Goal: Find specific fact

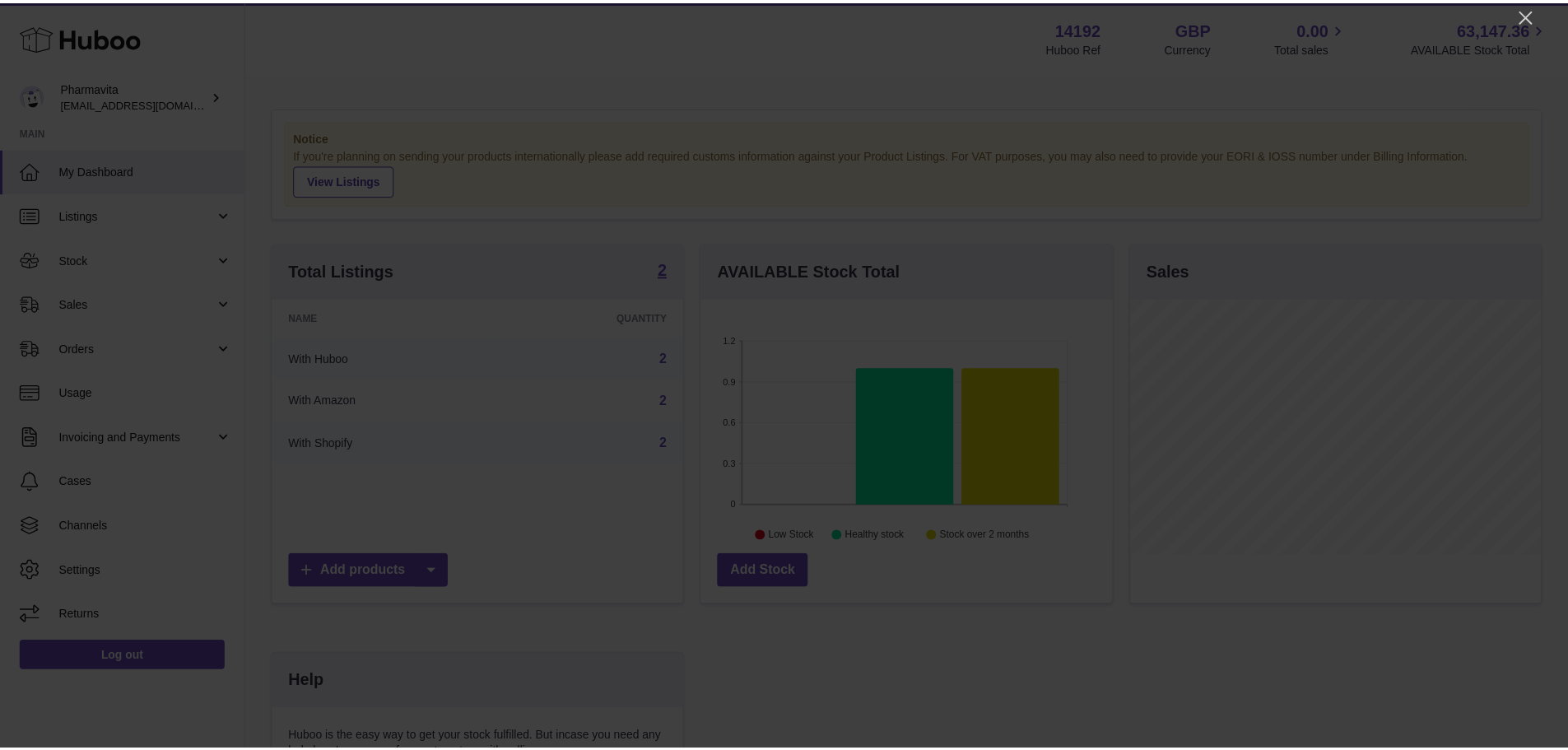
scroll to position [257, 414]
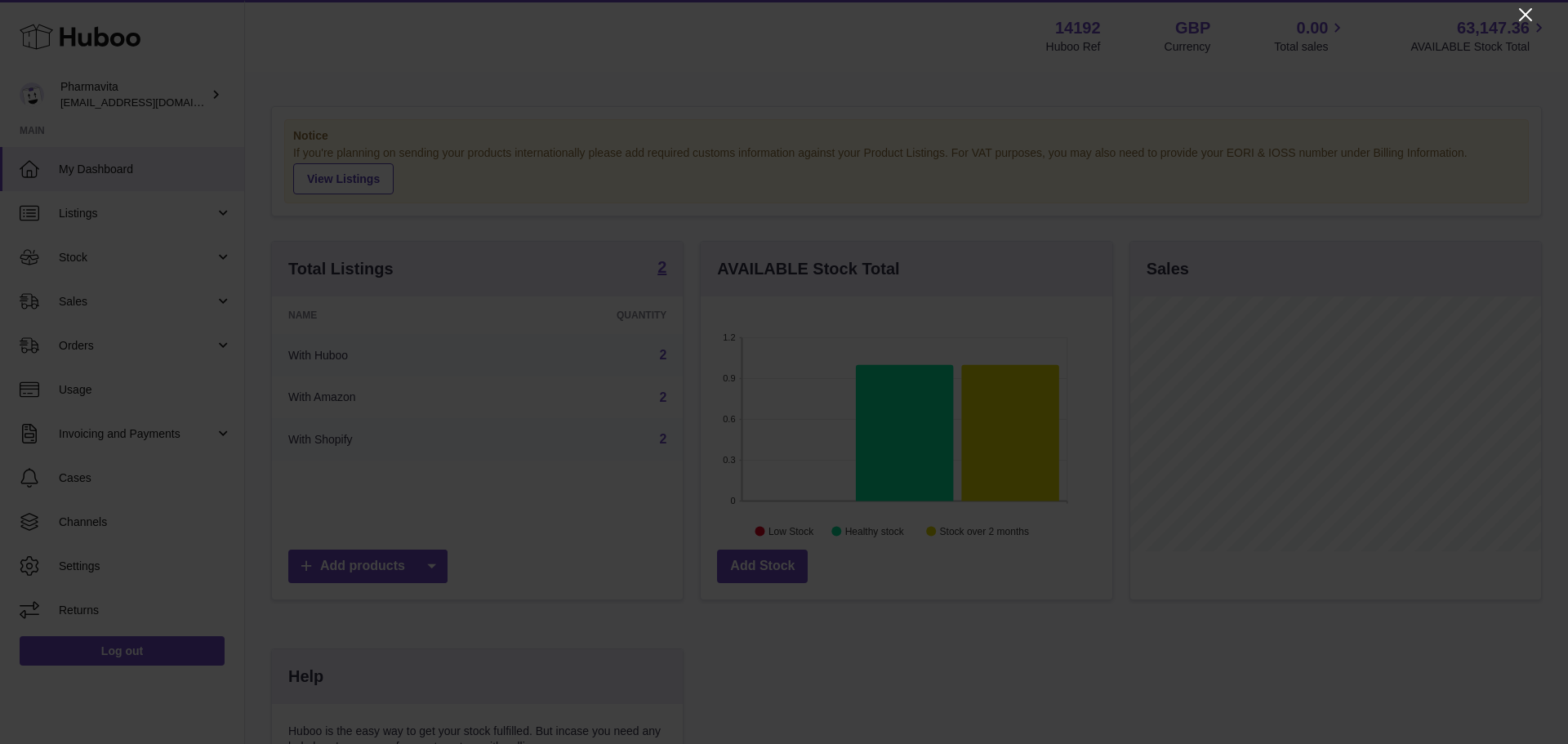
click at [1519, 13] on icon "Close" at bounding box center [1525, 15] width 19 height 19
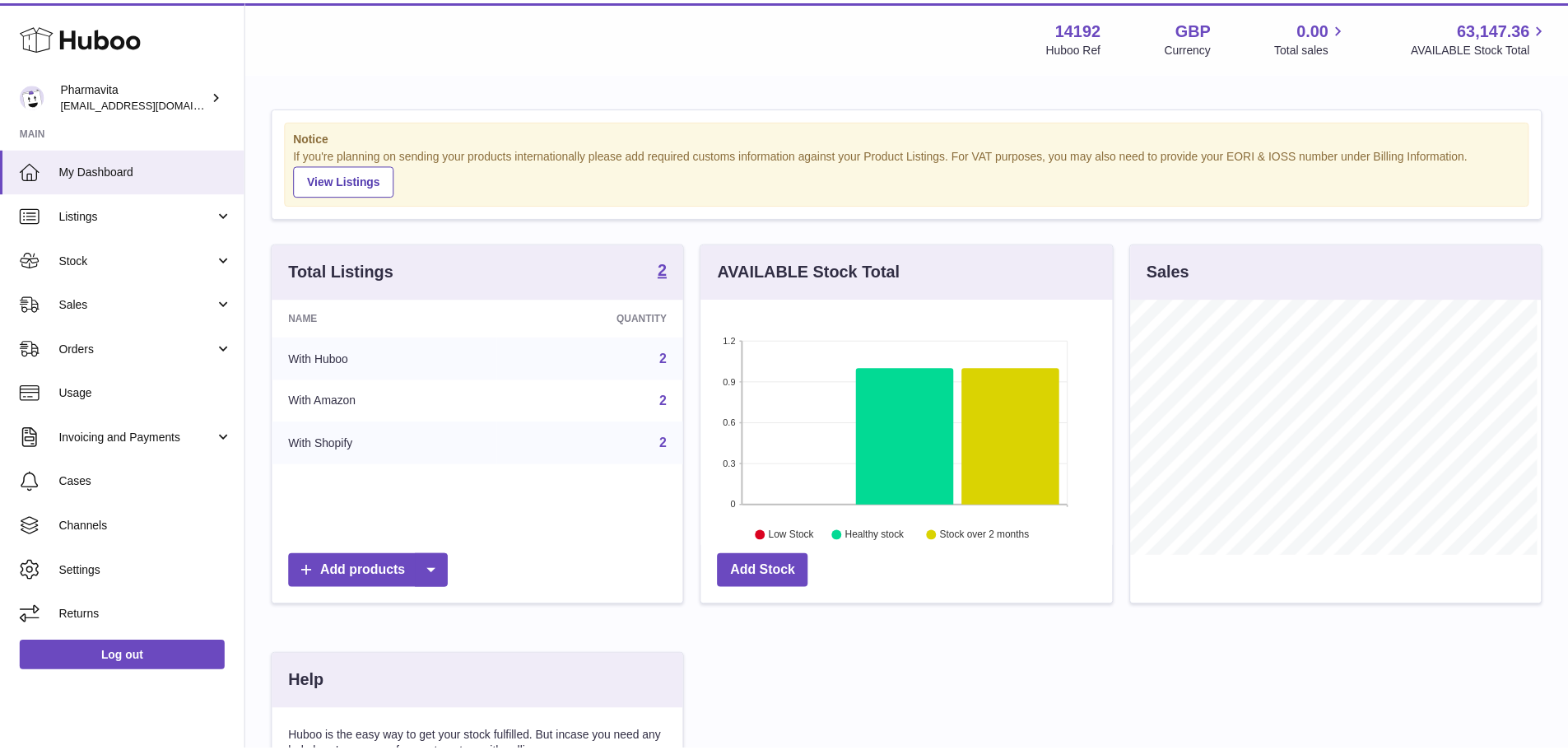
scroll to position [822860, 822472]
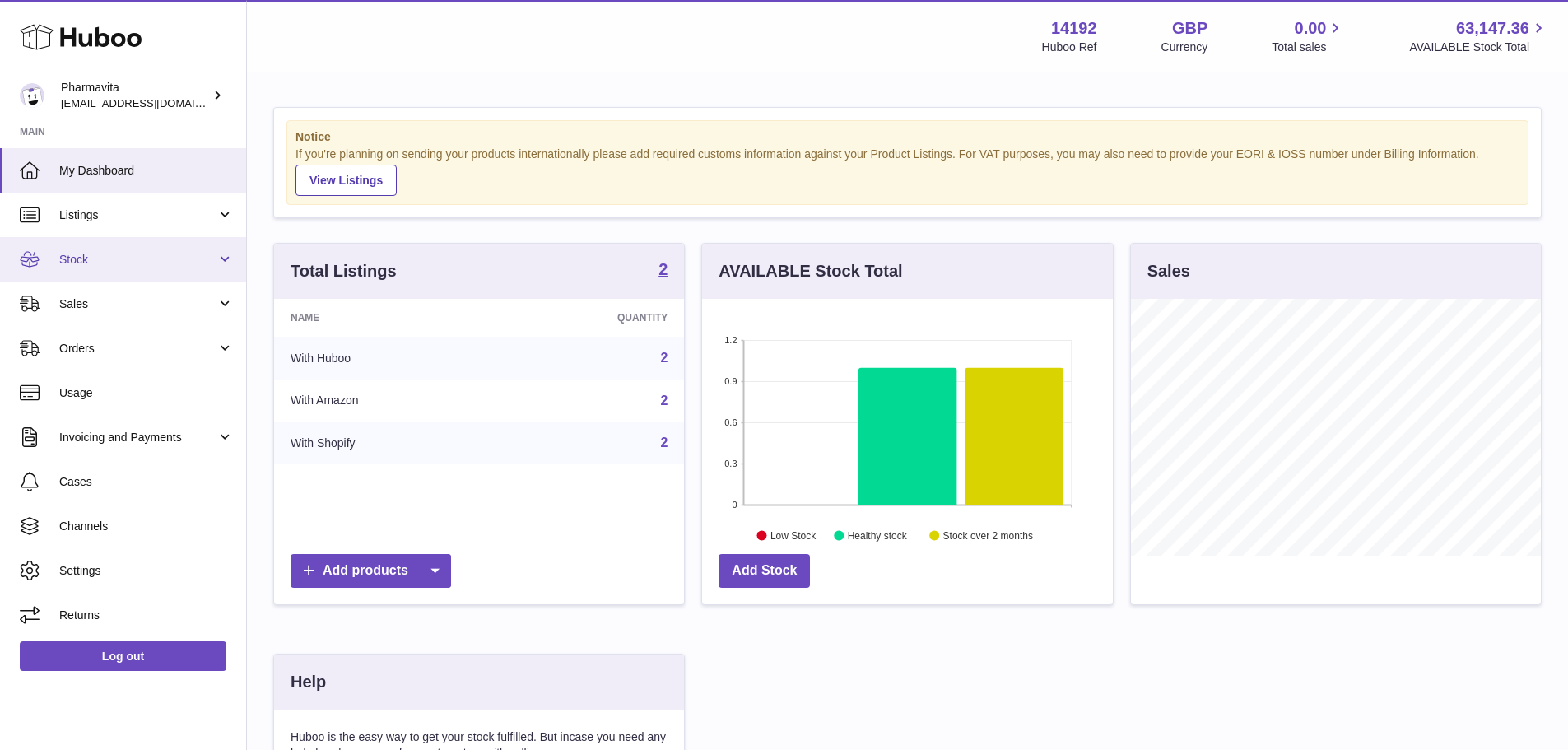
click at [144, 276] on link "Stock" at bounding box center [123, 258] width 246 height 44
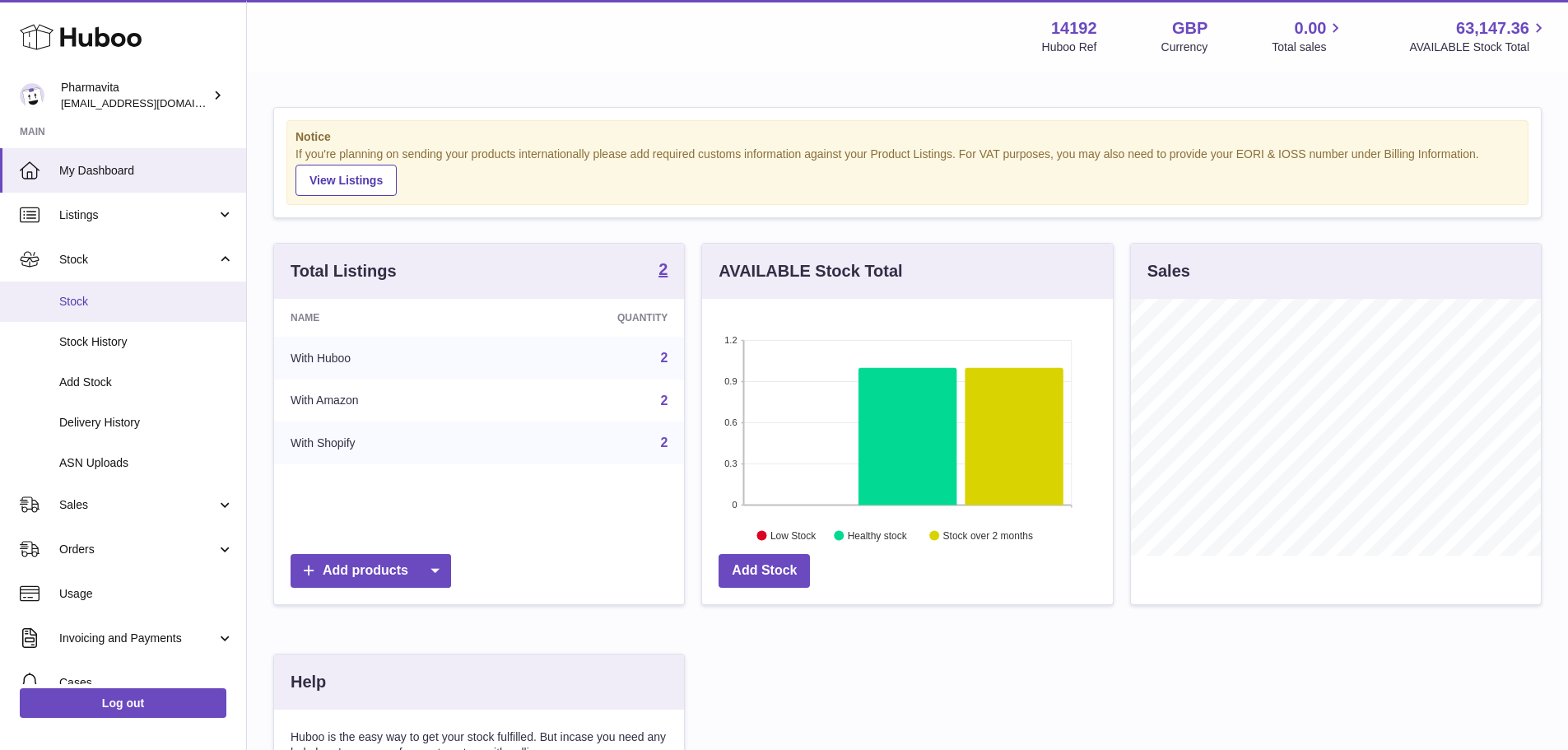
click at [125, 299] on span "Stock" at bounding box center [147, 302] width 174 height 16
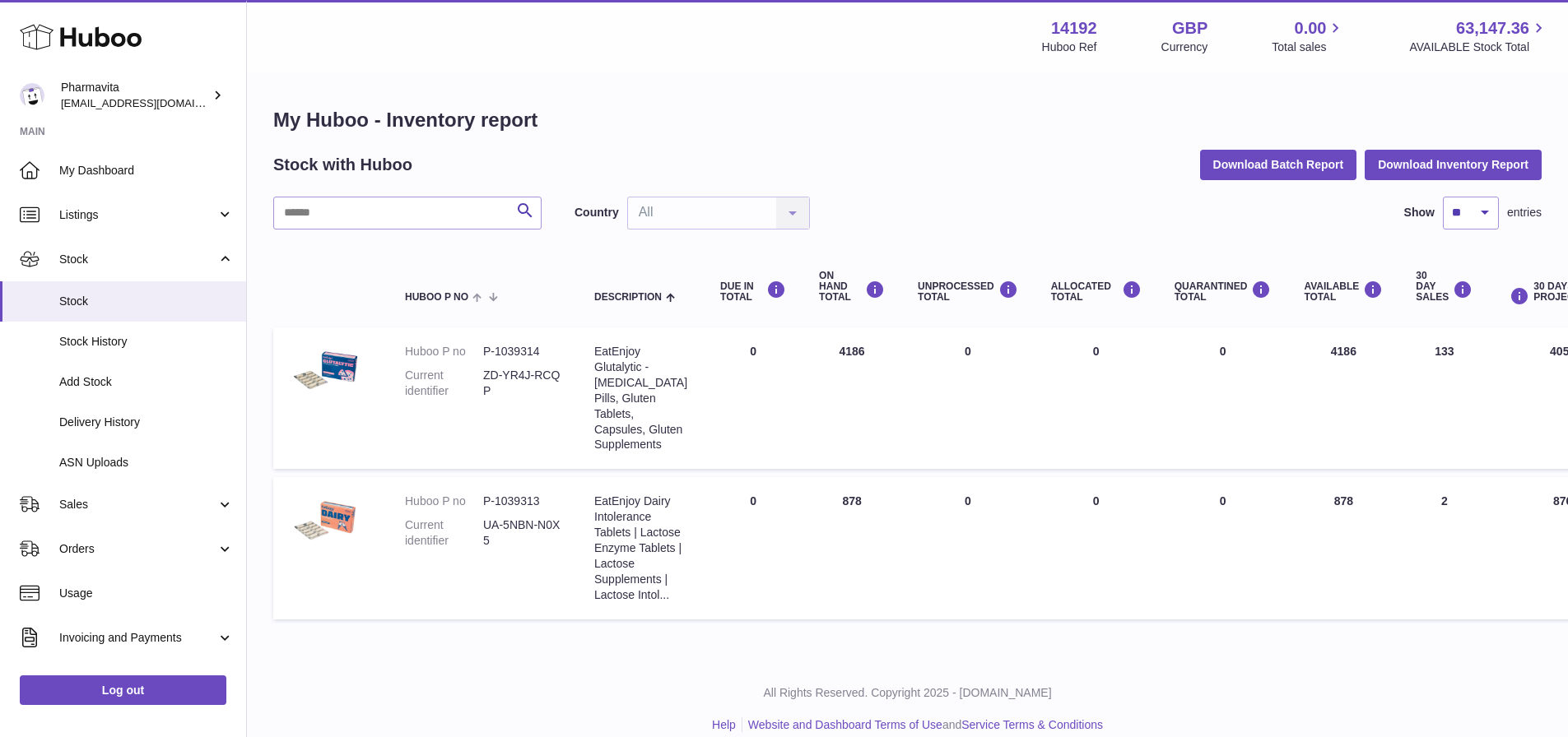
click at [528, 351] on dd "P-1039314" at bounding box center [522, 352] width 78 height 16
copy dd "1039314"
